Goal: Check status: Check status

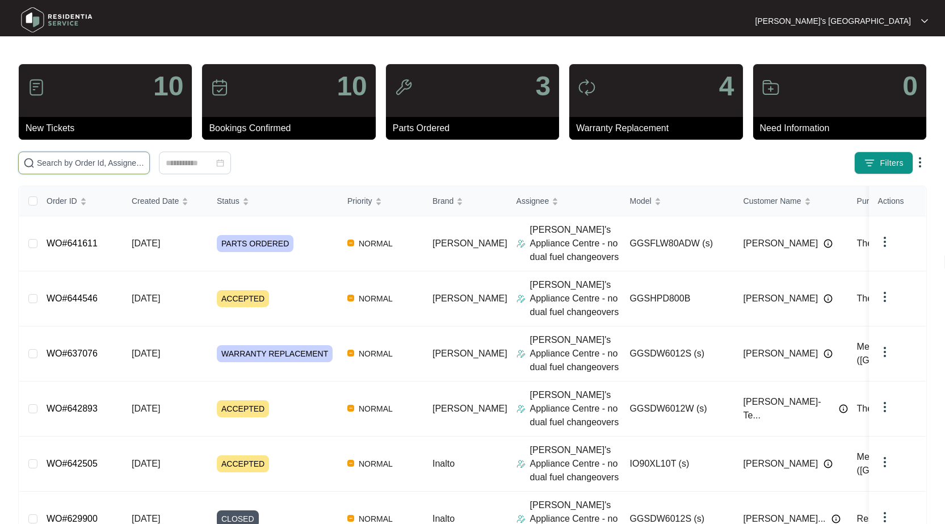
click at [83, 163] on input "text" at bounding box center [91, 163] width 108 height 12
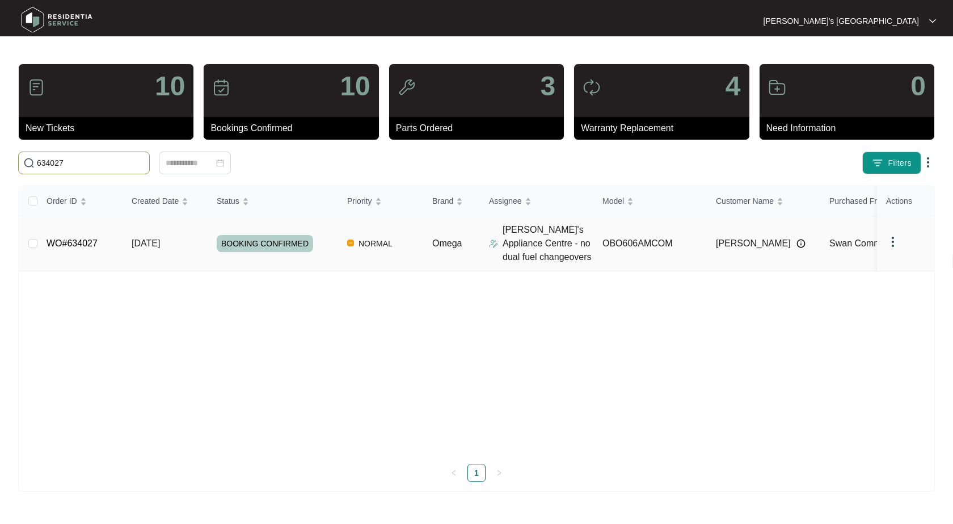
type input "634027"
click at [65, 239] on link "WO#634027" at bounding box center [72, 243] width 51 height 10
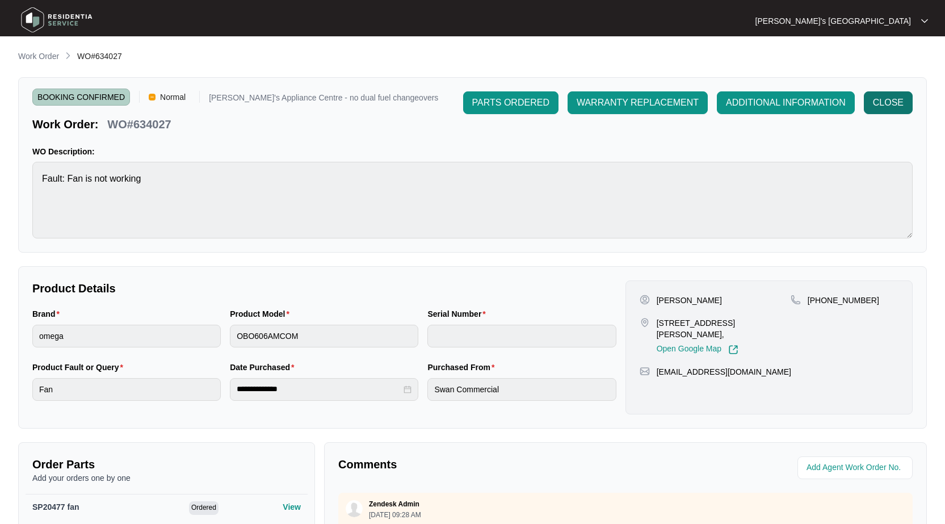
click at [884, 108] on span "CLOSE" at bounding box center [888, 103] width 31 height 14
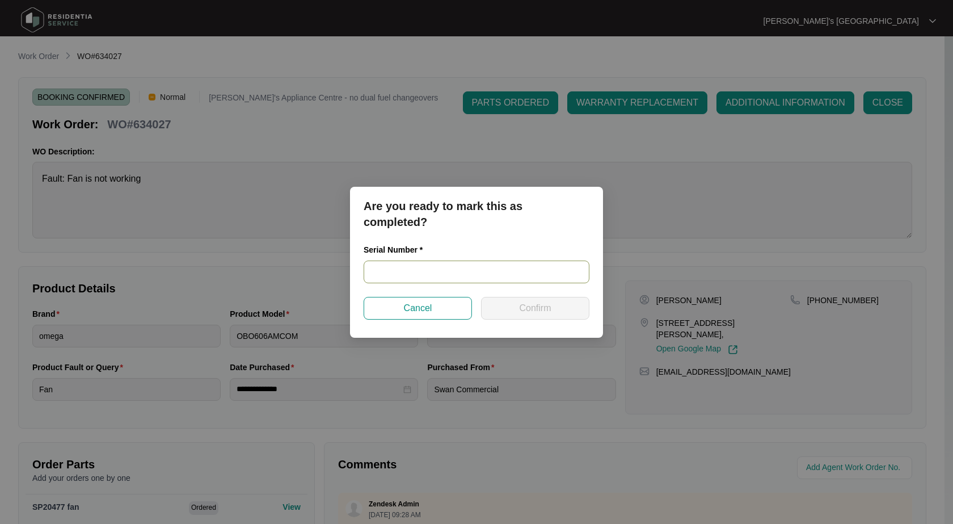
click at [507, 260] on input "text" at bounding box center [477, 271] width 226 height 23
paste input "957781825070227"
type input "957781825070227"
click at [534, 302] on span "Confirm" at bounding box center [535, 308] width 32 height 14
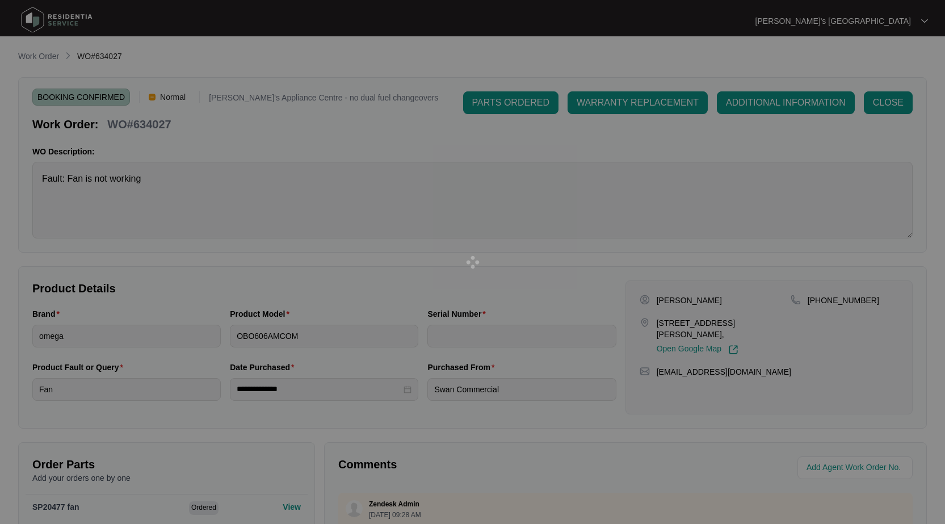
type input "957781825070227"
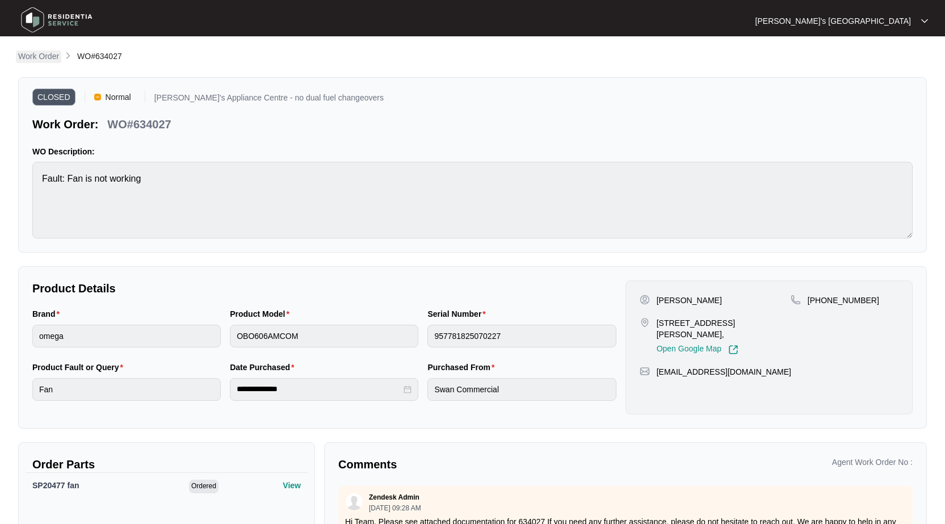
click at [58, 54] on p "Work Order" at bounding box center [38, 55] width 41 height 11
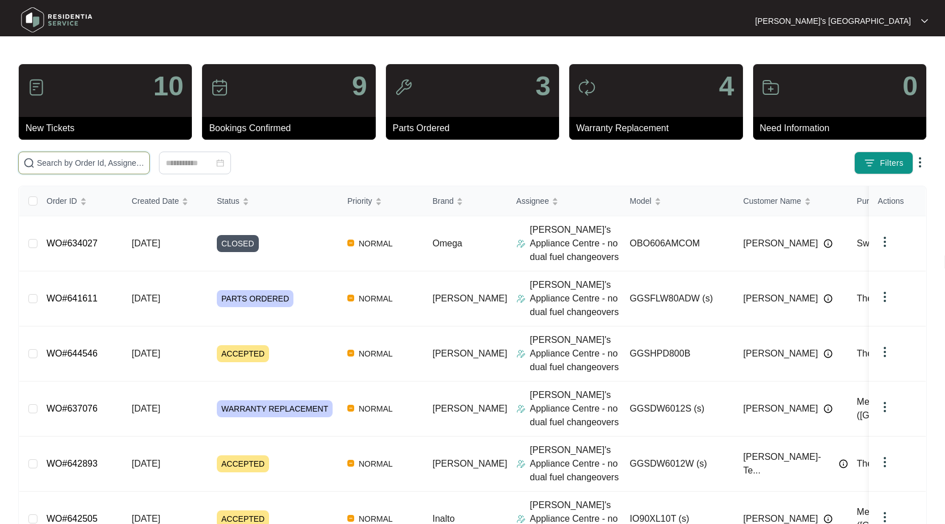
click at [119, 162] on input "text" at bounding box center [91, 163] width 108 height 12
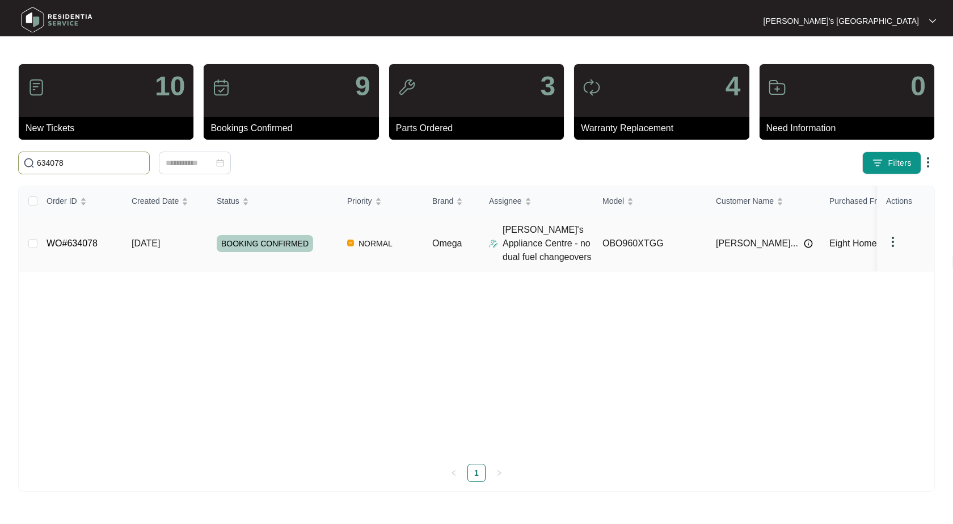
type input "634078"
click at [54, 244] on link "WO#634078" at bounding box center [72, 243] width 51 height 10
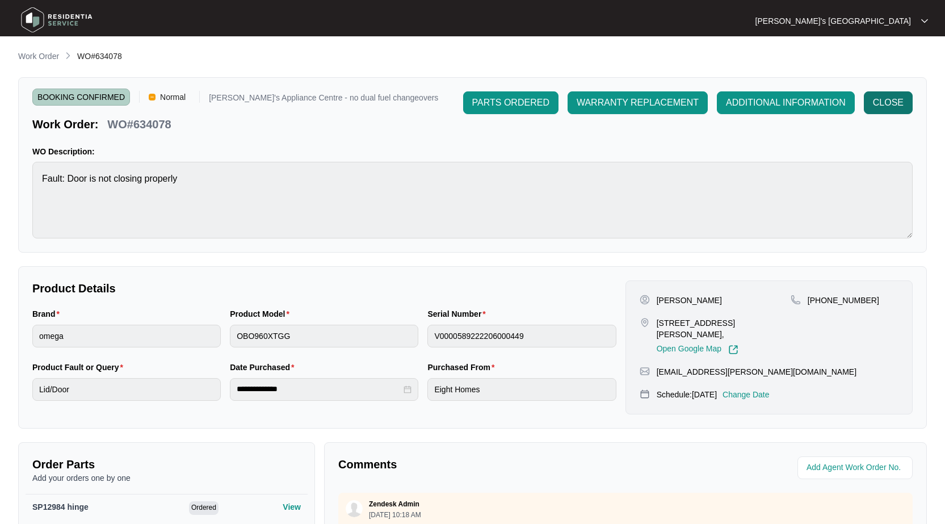
click at [875, 107] on span "CLOSE" at bounding box center [888, 103] width 31 height 14
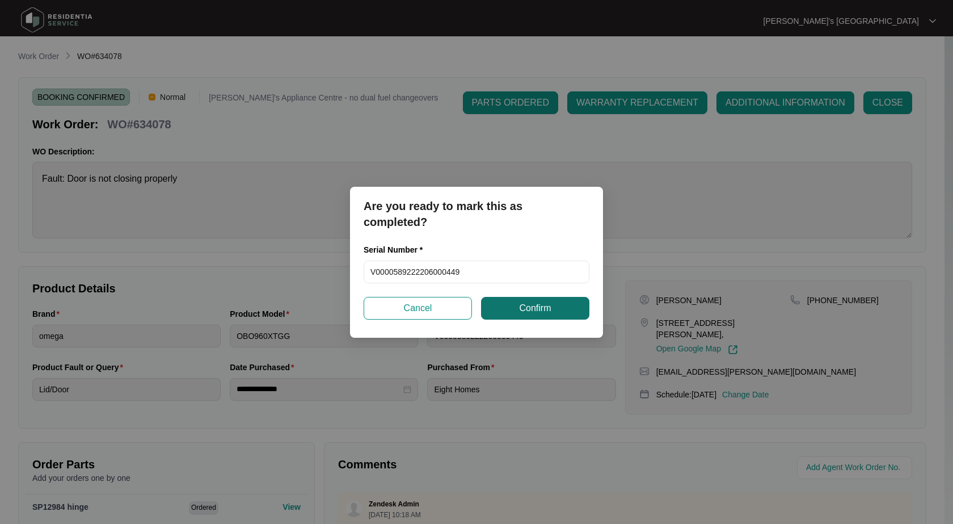
click at [545, 306] on span "Confirm" at bounding box center [535, 308] width 32 height 14
